Goal: Find specific page/section: Find specific page/section

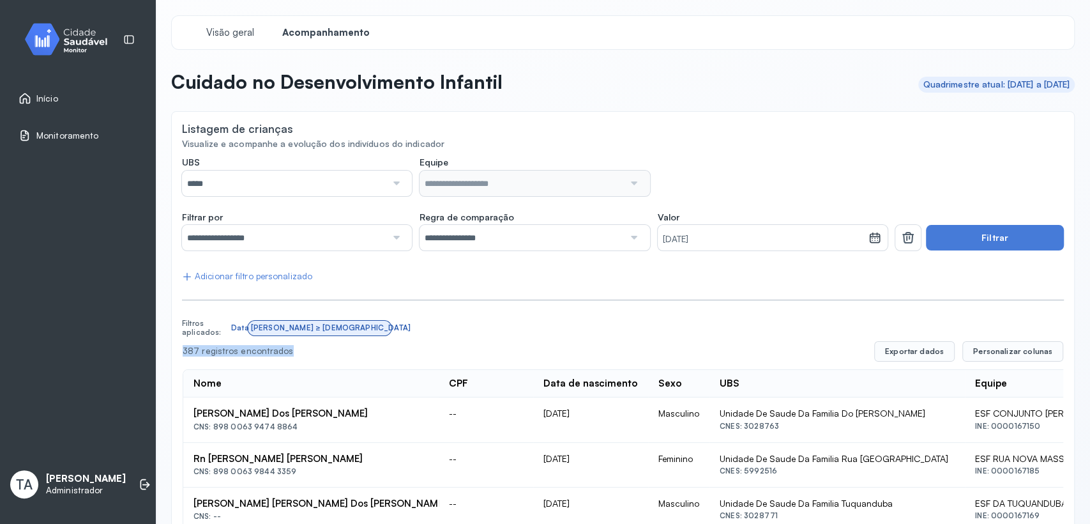
click at [27, 103] on icon at bounding box center [25, 98] width 13 height 13
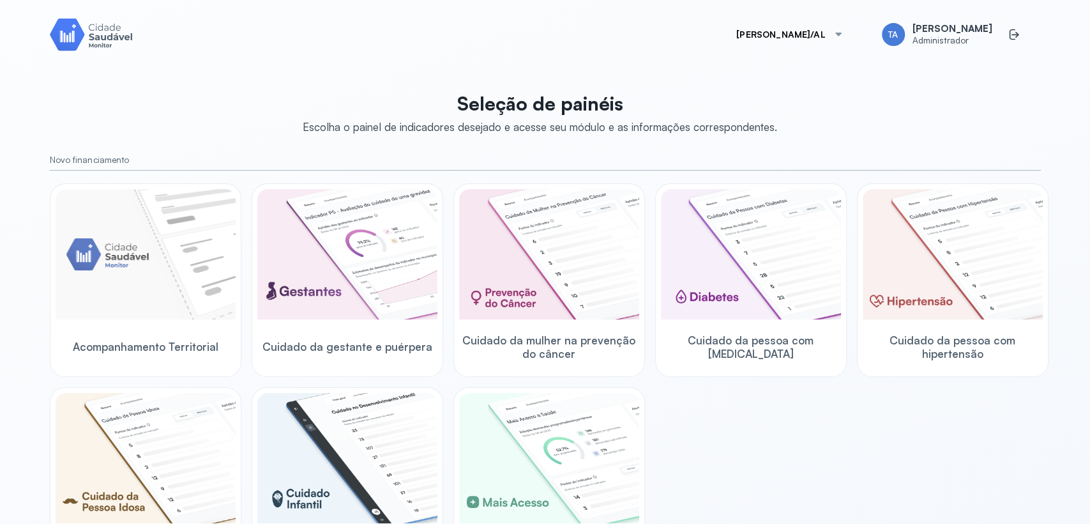
click at [817, 40] on button "[PERSON_NAME]/AL" at bounding box center [789, 35] width 137 height 26
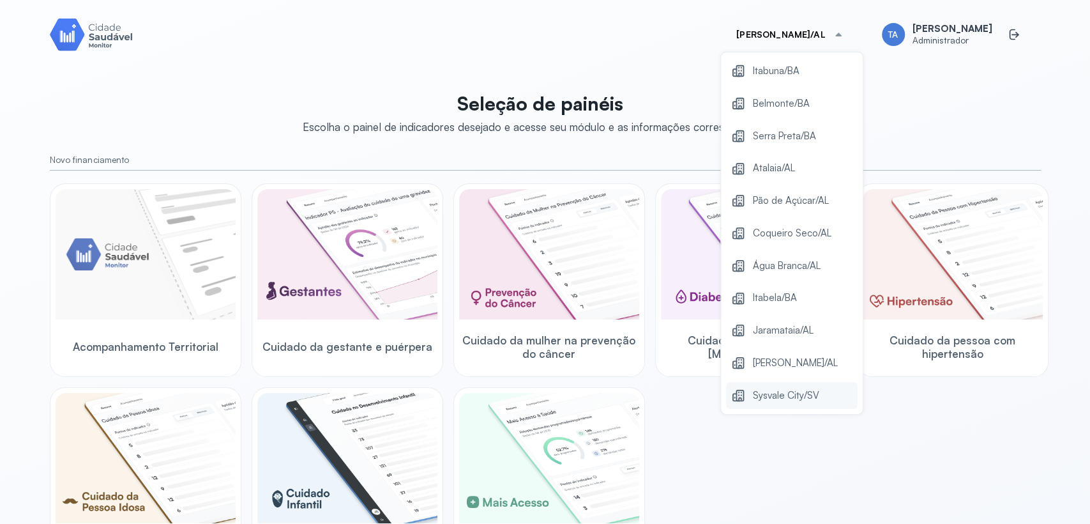
click at [764, 398] on span "Sysvale City/SV" at bounding box center [786, 395] width 66 height 17
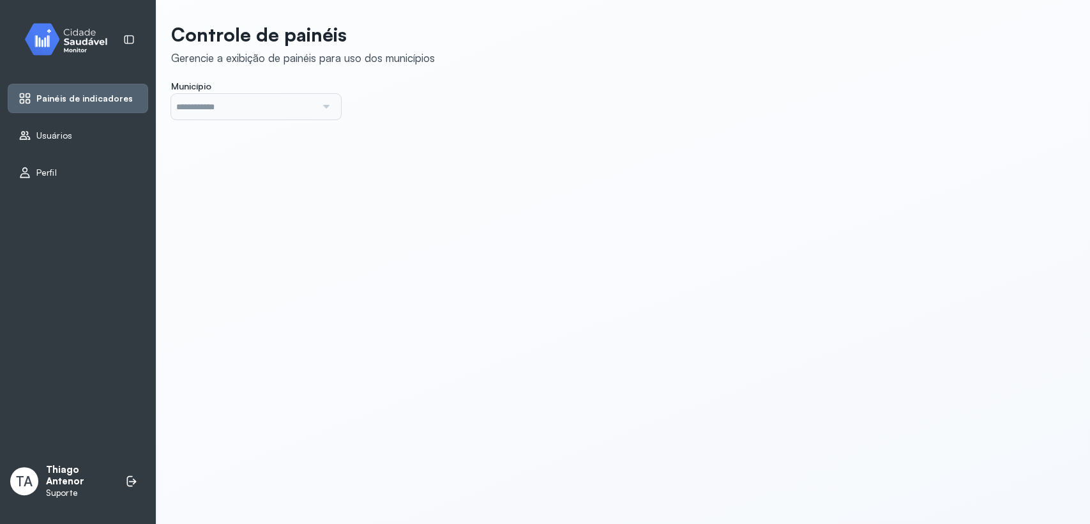
type input "*******"
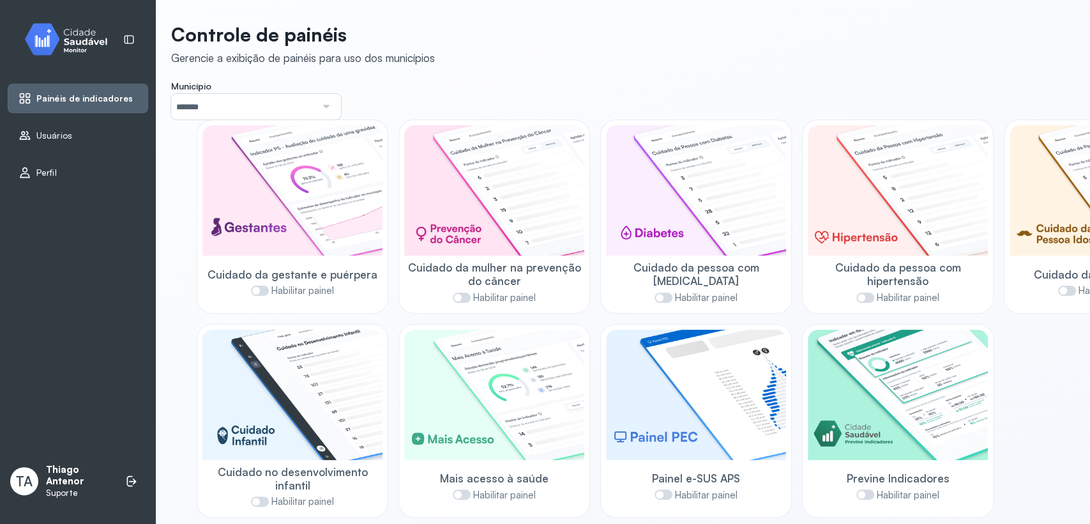
click at [22, 142] on div "Usuários" at bounding box center [78, 135] width 140 height 29
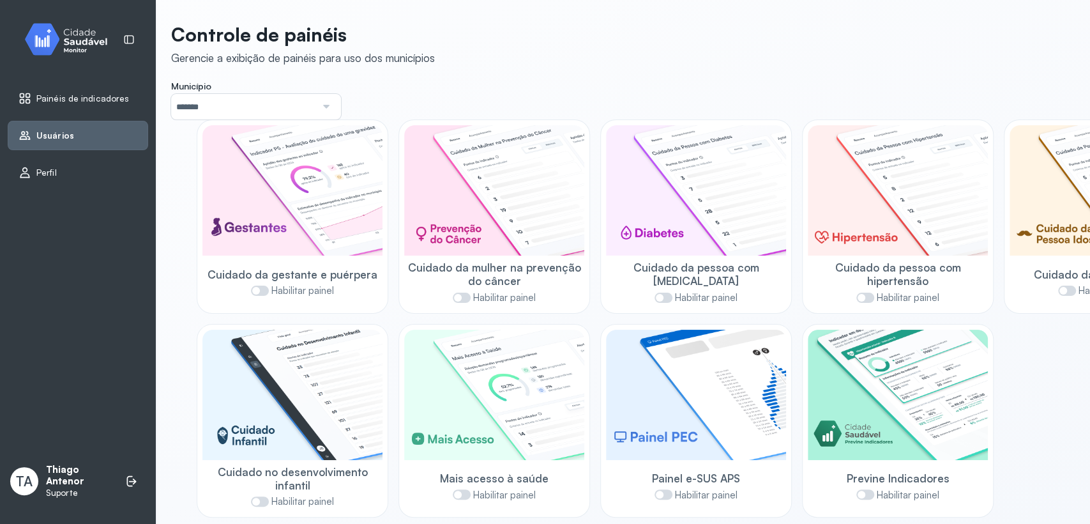
click at [20, 139] on icon at bounding box center [25, 136] width 11 height 8
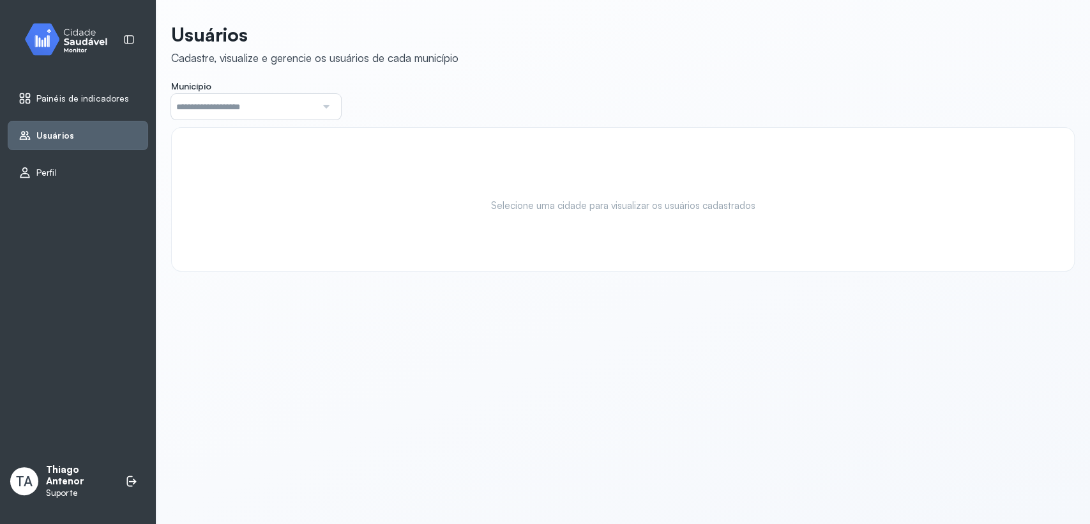
click at [241, 114] on input "text" at bounding box center [243, 107] width 145 height 26
click at [185, 186] on div "Usuários Cadastre, visualize e gerencie os usuários de cada município Município…" at bounding box center [622, 147] width 903 height 248
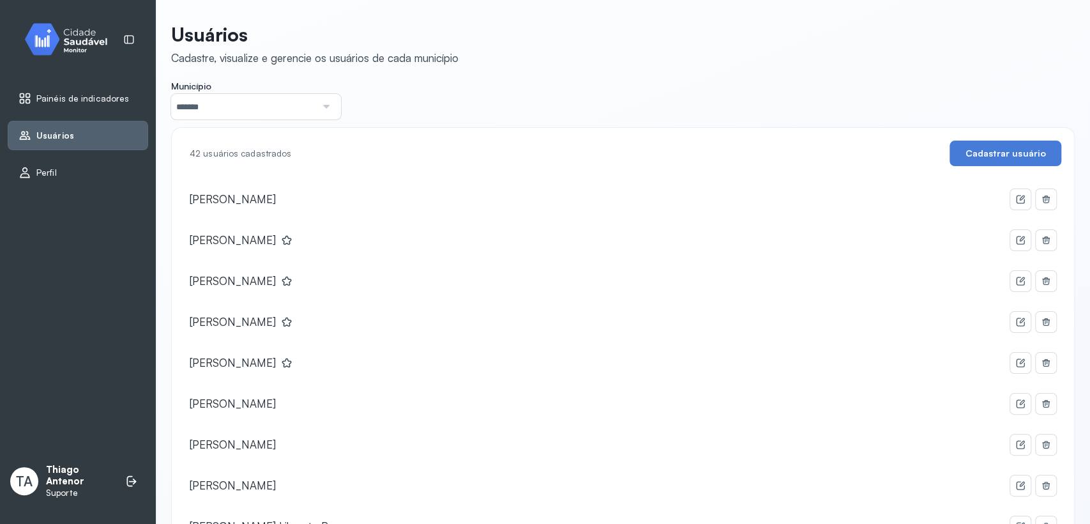
click at [210, 116] on input "*******" at bounding box center [243, 107] width 145 height 26
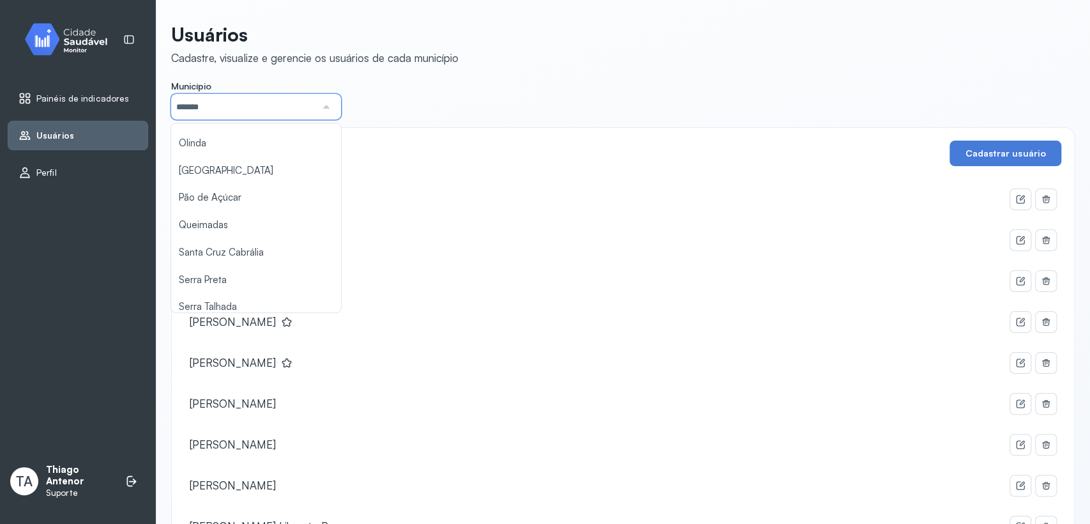
scroll to position [425, 0]
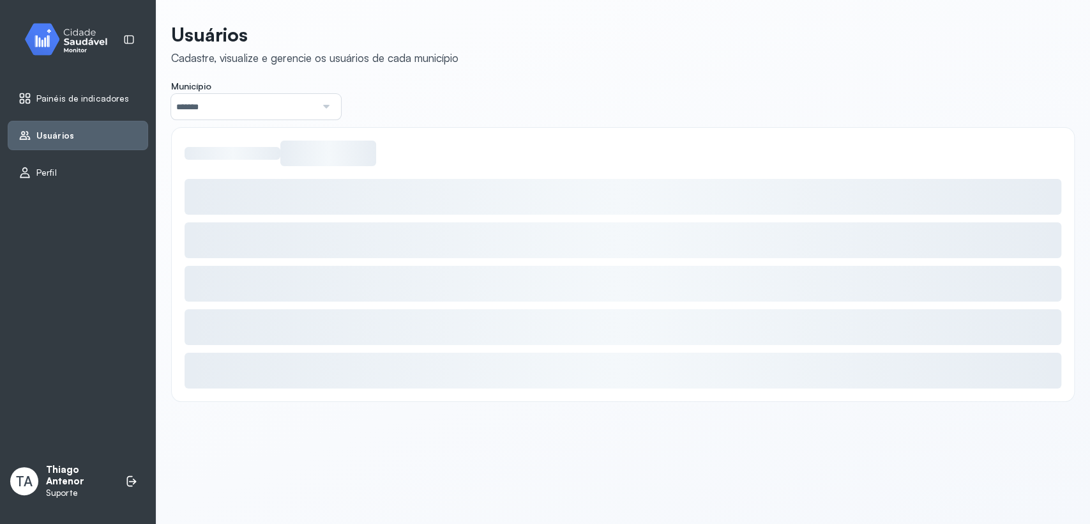
click at [207, 211] on div "Usuários Cadastre, visualize e gerencie os usuários de cada município Município…" at bounding box center [622, 212] width 903 height 379
